Goal: Task Accomplishment & Management: Manage account settings

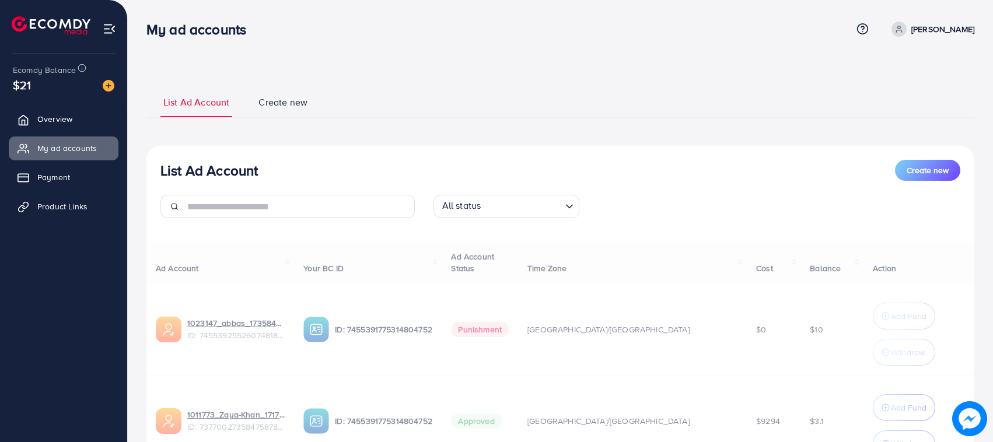
scroll to position [110, 0]
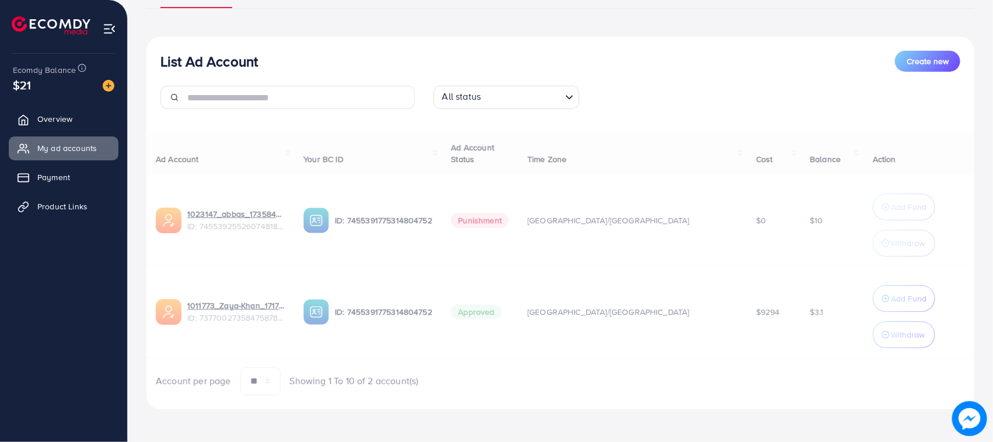
drag, startPoint x: 759, startPoint y: 76, endPoint x: 772, endPoint y: 63, distance: 18.6
click at [767, 70] on div "List Ad Account Create new All status Loading..." at bounding box center [560, 85] width 828 height 68
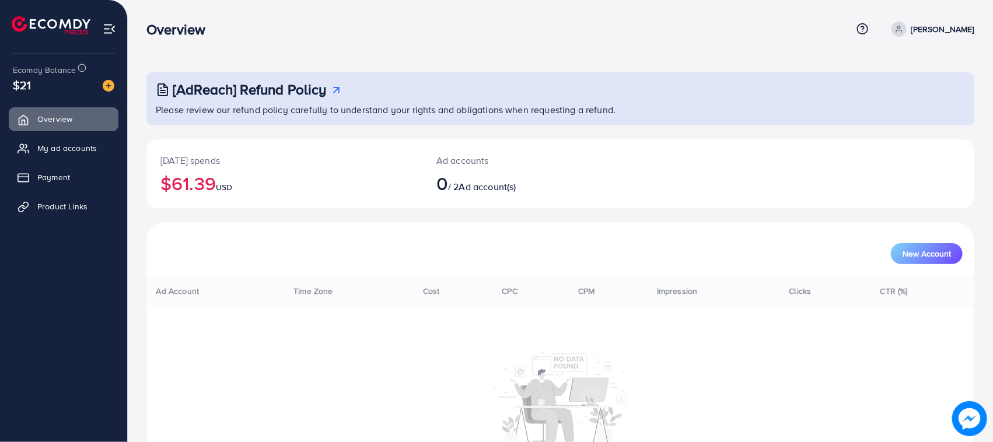
click at [583, 83] on div "[AdReach] Refund Policy" at bounding box center [561, 89] width 811 height 17
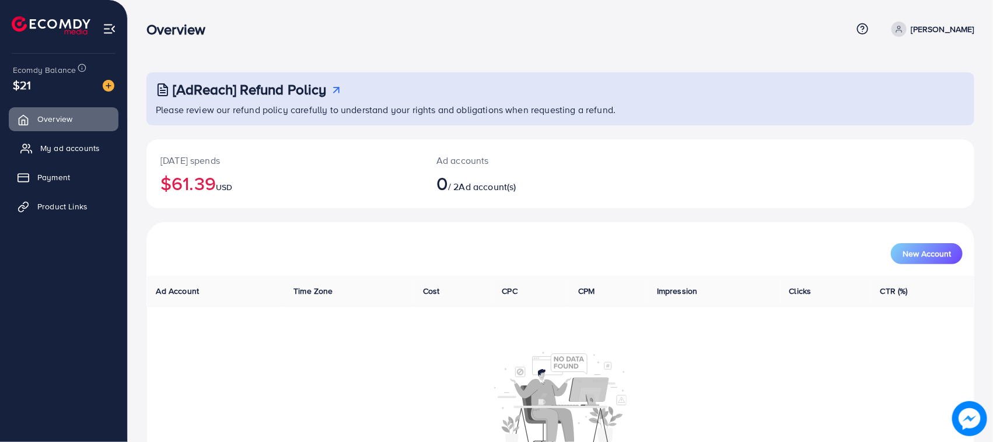
click at [71, 150] on span "My ad accounts" at bounding box center [69, 148] width 59 height 12
click at [106, 89] on img at bounding box center [109, 86] width 12 height 12
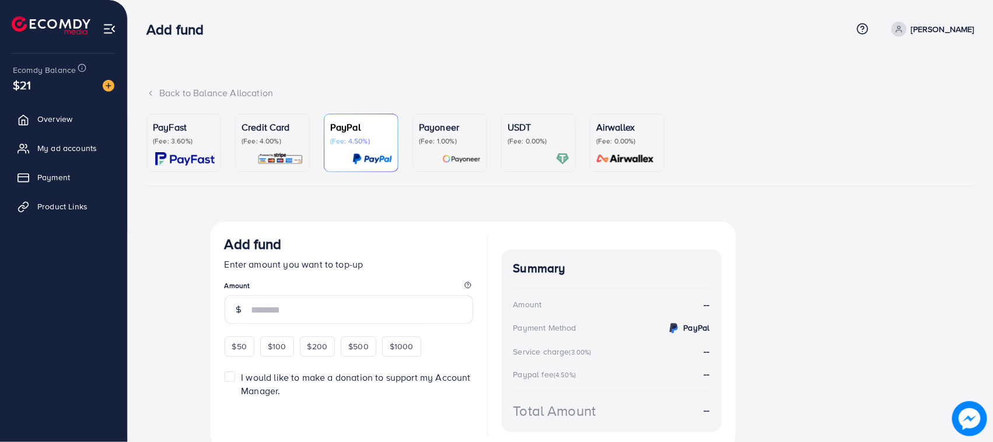
click at [264, 158] on img at bounding box center [280, 158] width 46 height 13
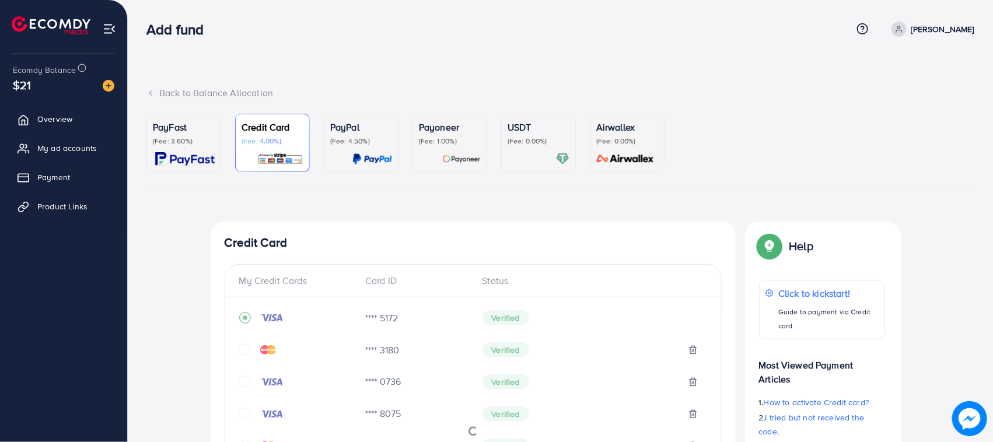
scroll to position [485, 0]
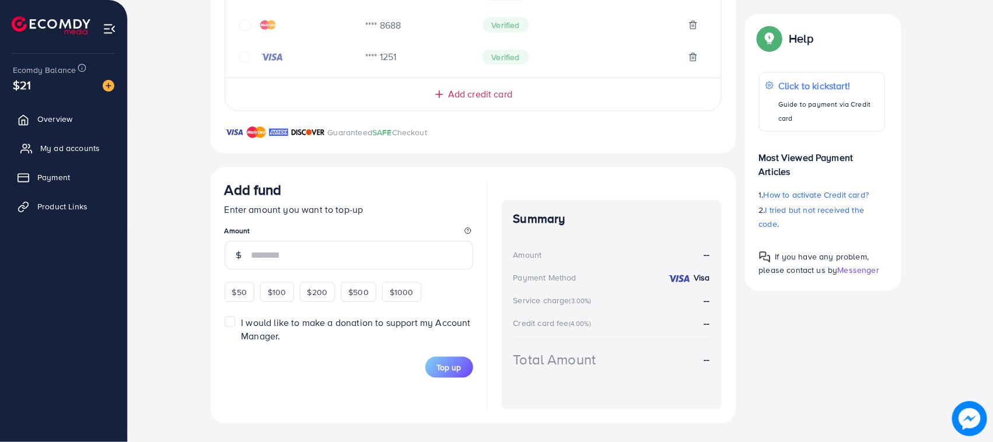
click at [59, 152] on span "My ad accounts" at bounding box center [69, 148] width 59 height 12
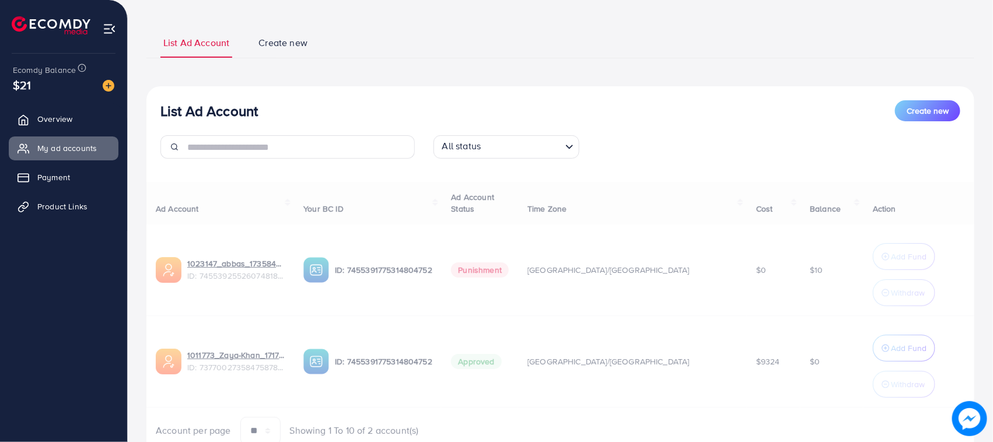
scroll to position [110, 0]
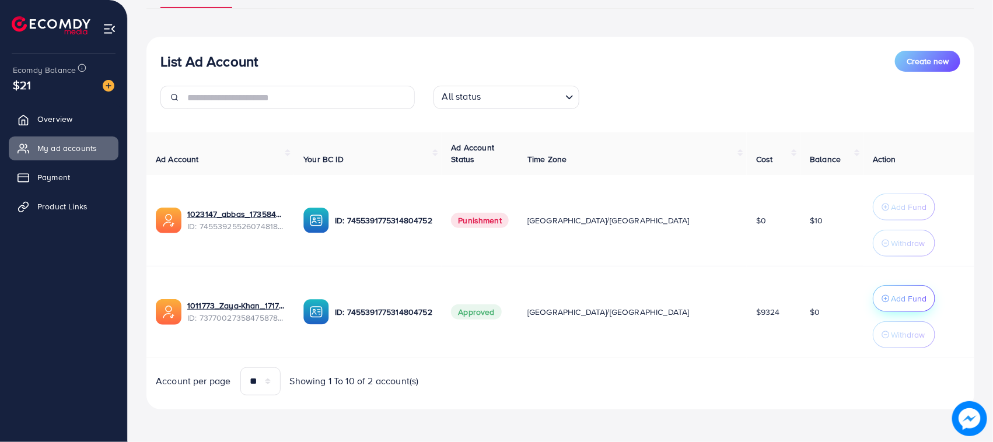
click at [890, 293] on p "Add Fund" at bounding box center [908, 299] width 36 height 14
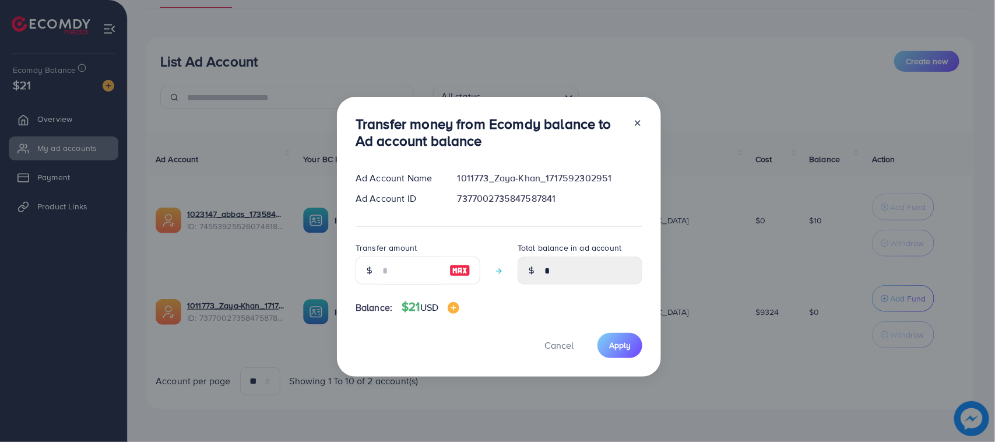
click at [453, 260] on div at bounding box center [460, 271] width 40 height 28
click at [458, 268] on img at bounding box center [460, 271] width 21 height 14
type input "**"
type input "*****"
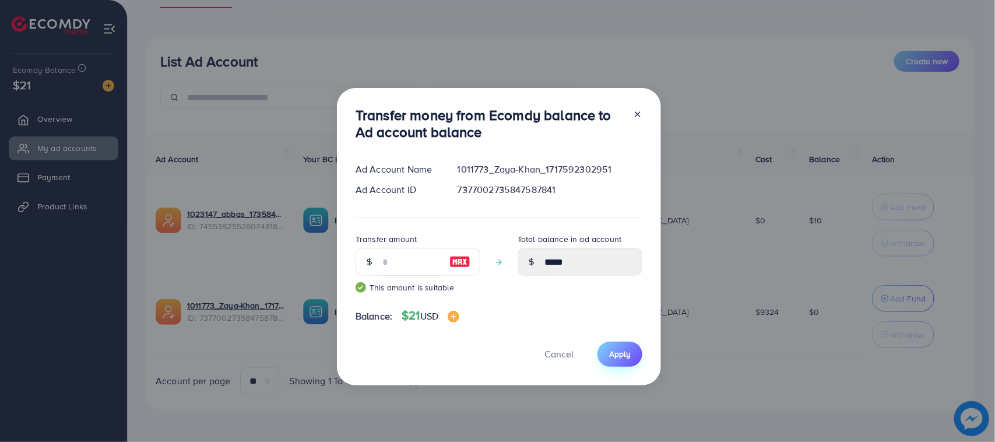
click at [626, 353] on span "Apply" at bounding box center [620, 354] width 22 height 12
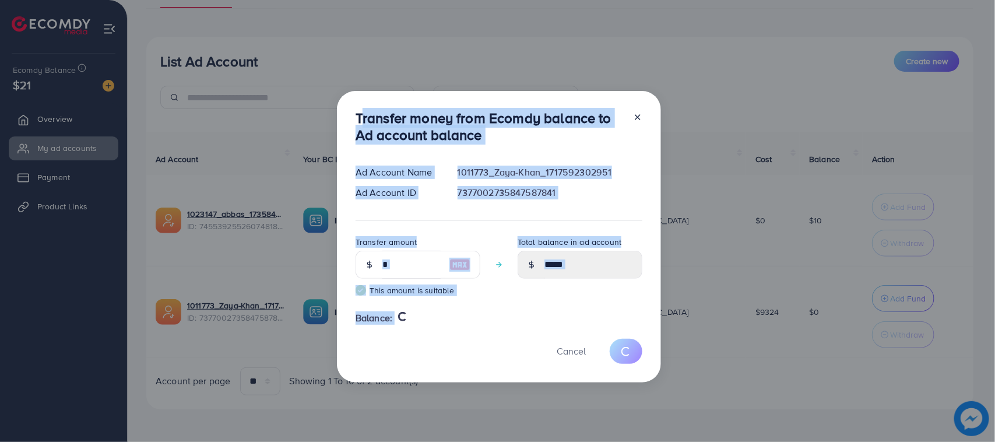
drag, startPoint x: 354, startPoint y: 117, endPoint x: 449, endPoint y: 353, distance: 255.1
click at [449, 353] on div "Transfer money from Ecomdy balance to Ad account balance Ad Account Name 101177…" at bounding box center [499, 237] width 324 height 292
click at [446, 354] on div "Cancel" at bounding box center [499, 351] width 287 height 25
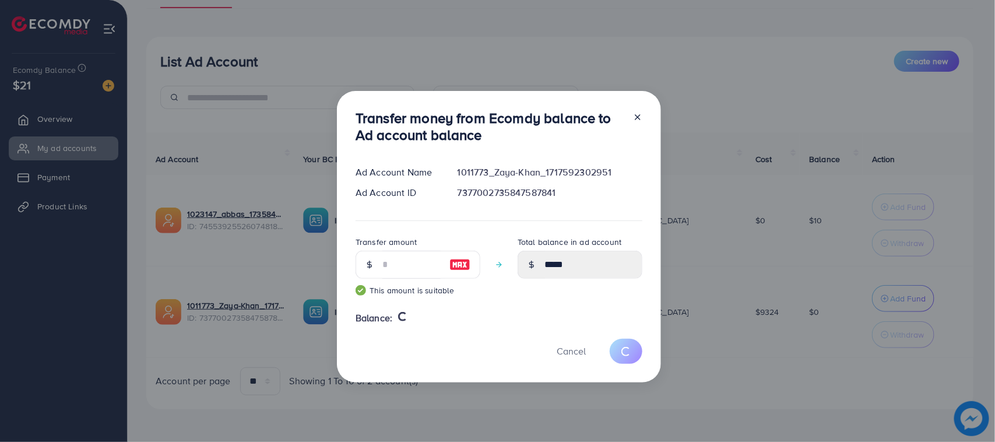
type input "*"
